Goal: Task Accomplishment & Management: Use online tool/utility

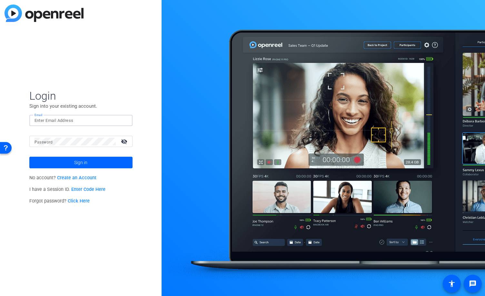
click at [98, 118] on input "Email" at bounding box center [81, 121] width 93 height 8
click at [124, 119] on div at bounding box center [124, 121] width 8 height 8
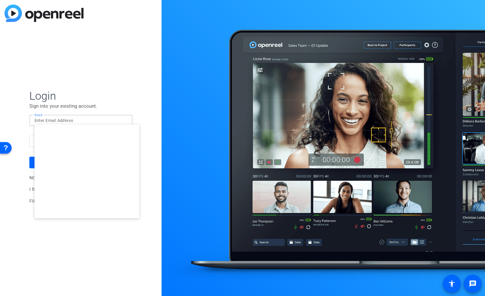
type input "[EMAIL_ADDRESS][DOMAIN_NAME]"
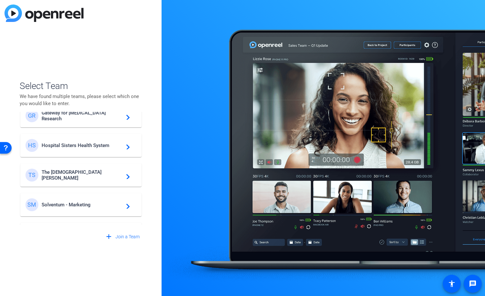
scroll to position [185, 0]
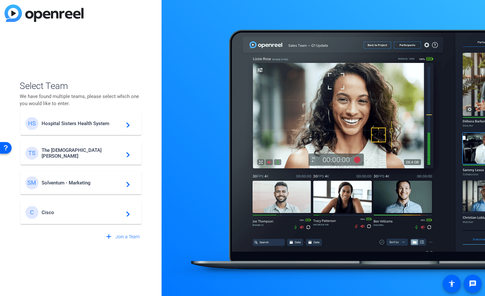
click at [95, 186] on div "SM Solventum - Marketing navigate_next" at bounding box center [80, 182] width 111 height 13
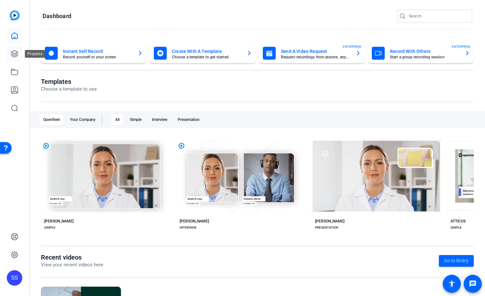
click at [12, 57] on icon at bounding box center [15, 54] width 8 height 8
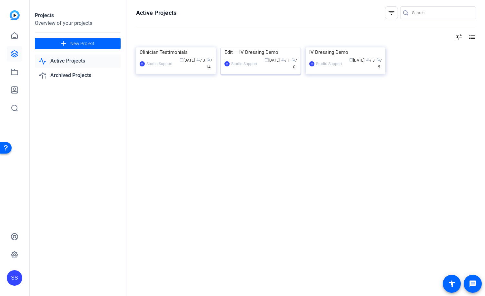
click at [233, 47] on img at bounding box center [261, 47] width 80 height 0
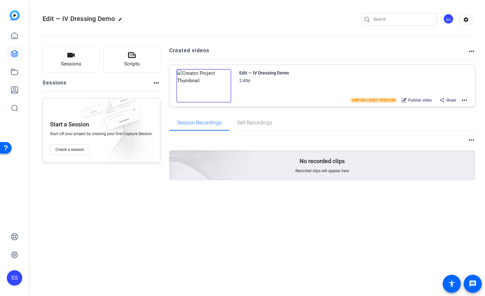
click at [466, 102] on mat-icon "more_horiz" at bounding box center [464, 100] width 8 height 8
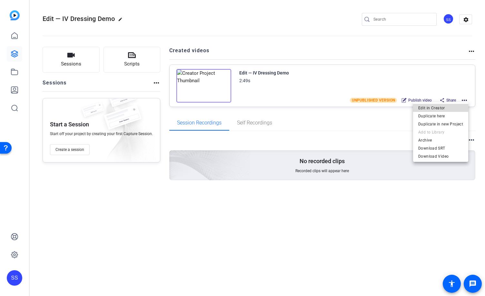
click at [446, 110] on span "Edit in Creator" at bounding box center [440, 108] width 45 height 8
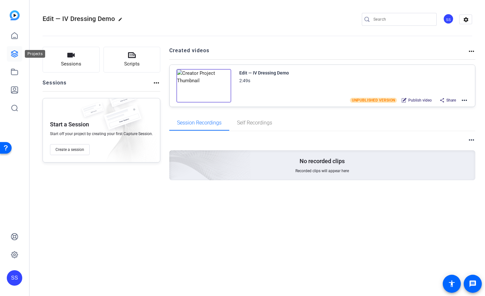
click at [15, 53] on icon at bounding box center [15, 54] width 8 height 8
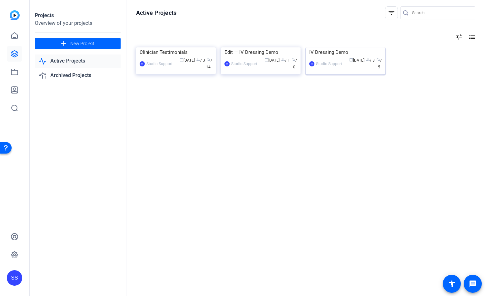
click at [347, 47] on img at bounding box center [346, 47] width 80 height 0
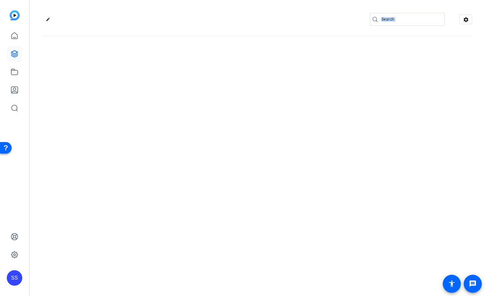
click at [347, 69] on div "edit settings" at bounding box center [257, 148] width 455 height 296
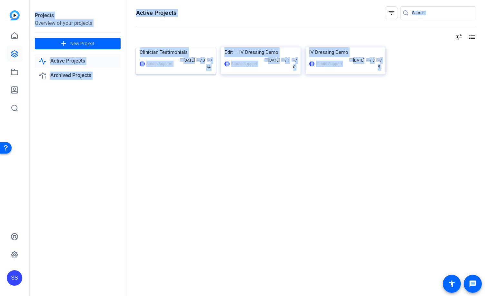
click at [161, 47] on img at bounding box center [176, 47] width 80 height 0
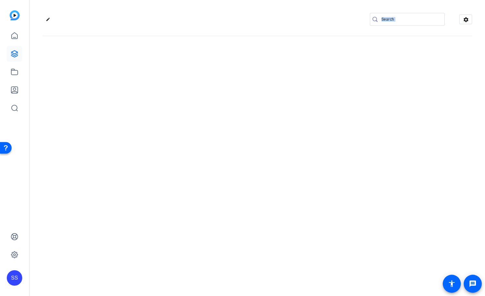
click at [161, 78] on div "edit settings" at bounding box center [257, 148] width 455 height 296
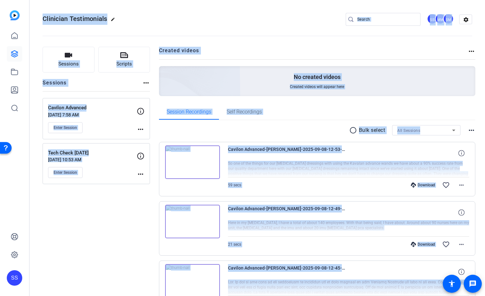
click at [255, 24] on openreel-divider-bar at bounding box center [258, 34] width 430 height 20
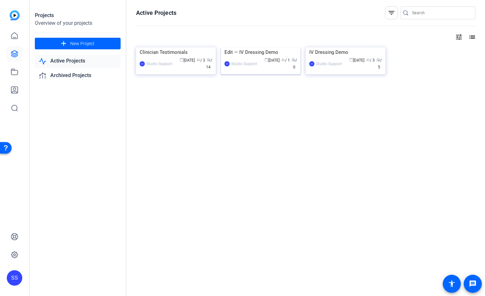
click at [265, 47] on img at bounding box center [261, 47] width 80 height 0
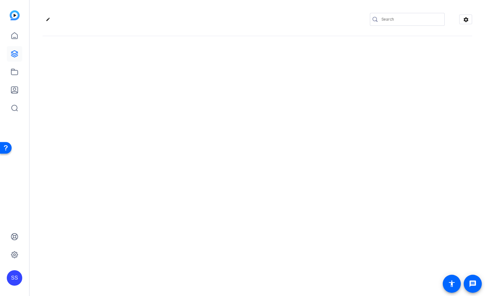
click at [265, 65] on div "edit settings" at bounding box center [257, 148] width 455 height 296
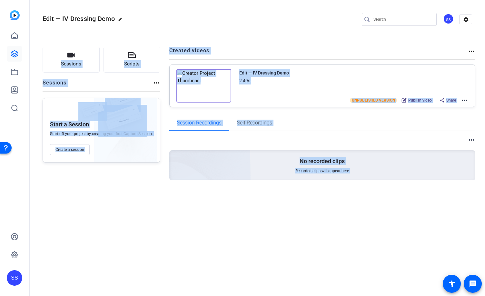
click at [267, 24] on openreel-divider-bar at bounding box center [258, 34] width 430 height 20
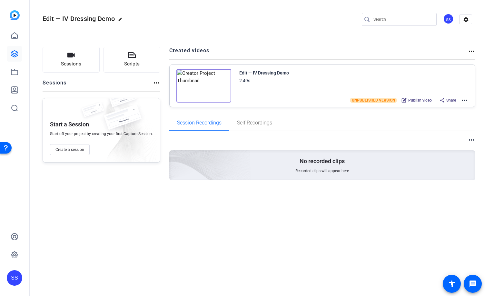
click at [291, 38] on openreel-divider-bar at bounding box center [258, 34] width 430 height 20
click at [10, 75] on link at bounding box center [14, 71] width 15 height 15
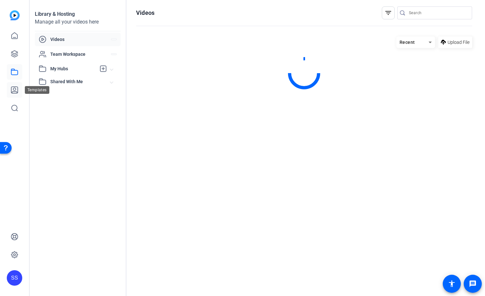
click at [15, 89] on icon at bounding box center [15, 90] width 8 height 8
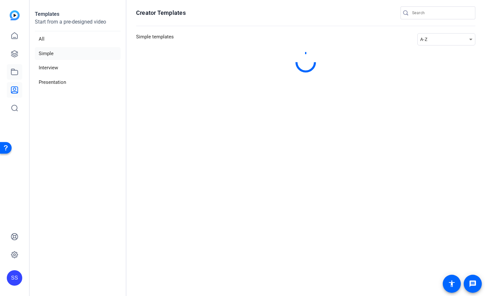
click at [14, 74] on icon at bounding box center [14, 72] width 6 height 6
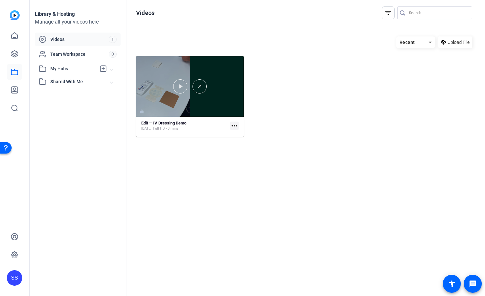
click at [179, 95] on div at bounding box center [190, 86] width 108 height 61
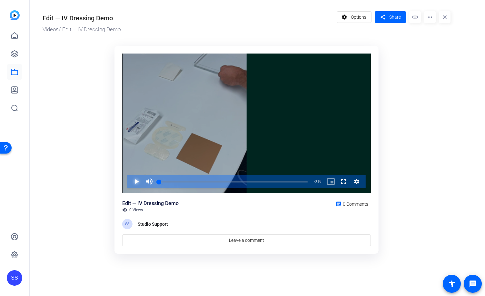
click at [130, 180] on span "Video Player" at bounding box center [130, 181] width 0 height 13
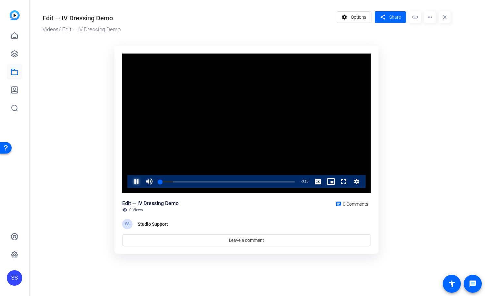
click at [130, 182] on span "Video Player" at bounding box center [130, 181] width 0 height 13
